Goal: Find specific page/section: Find specific page/section

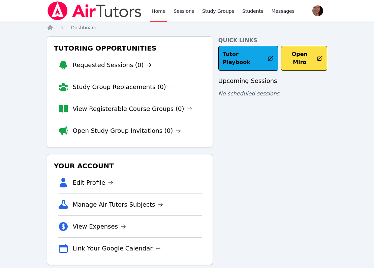
scroll to position [10, 0]
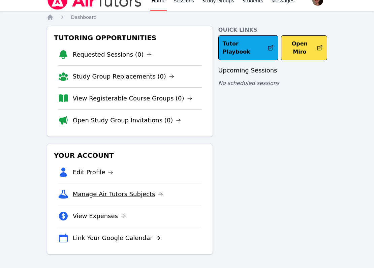
click at [90, 197] on link "Manage Air Tutors Subjects" at bounding box center [118, 193] width 91 height 9
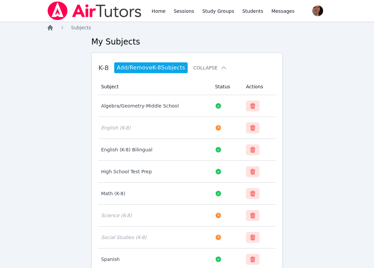
click at [53, 28] on icon "Breadcrumb" at bounding box center [50, 27] width 7 height 7
